Goal: Go to known website: Access a specific website the user already knows

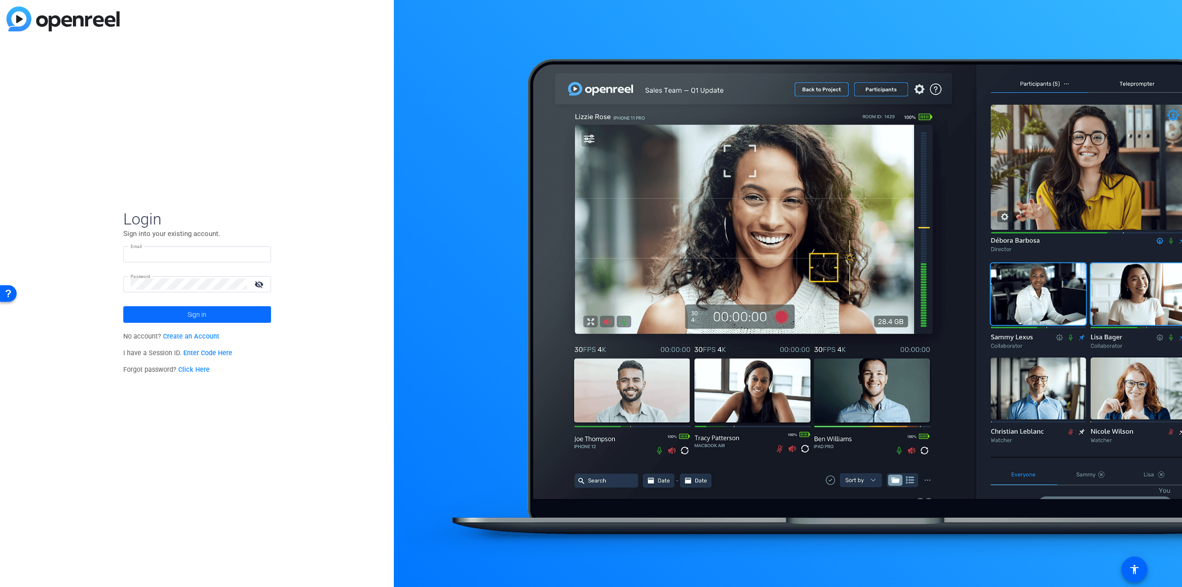
type input "[PERSON_NAME][EMAIL_ADDRESS][DOMAIN_NAME]"
click at [197, 313] on span "Sign in" at bounding box center [196, 314] width 19 height 23
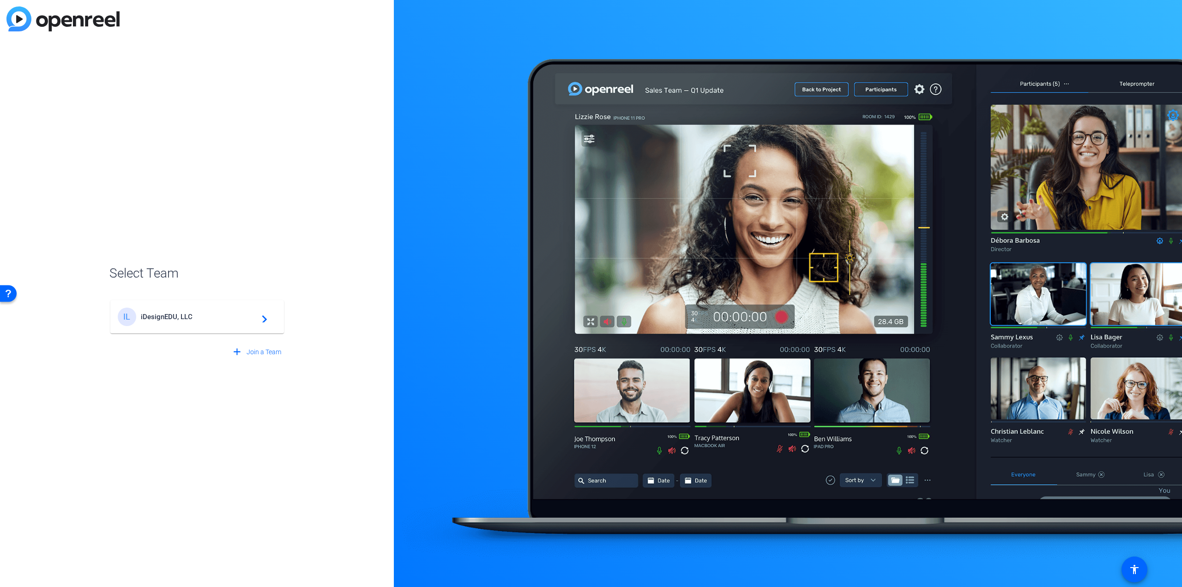
click at [188, 311] on div "IL iDesignEDU, LLC navigate_next" at bounding box center [197, 316] width 159 height 18
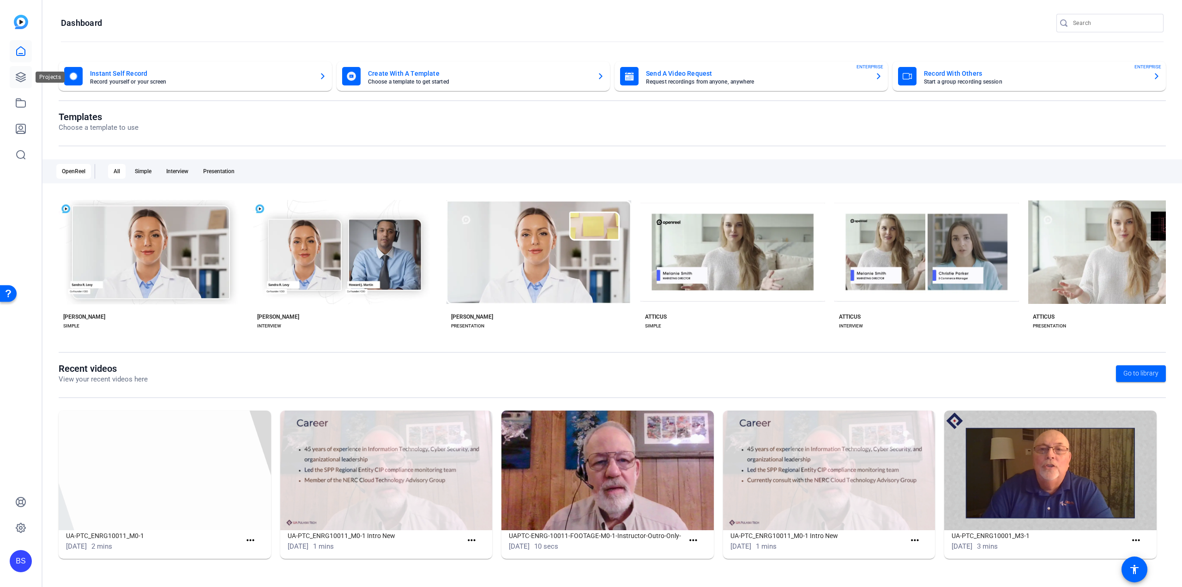
click at [20, 75] on icon at bounding box center [20, 77] width 11 height 11
